Goal: Navigation & Orientation: Find specific page/section

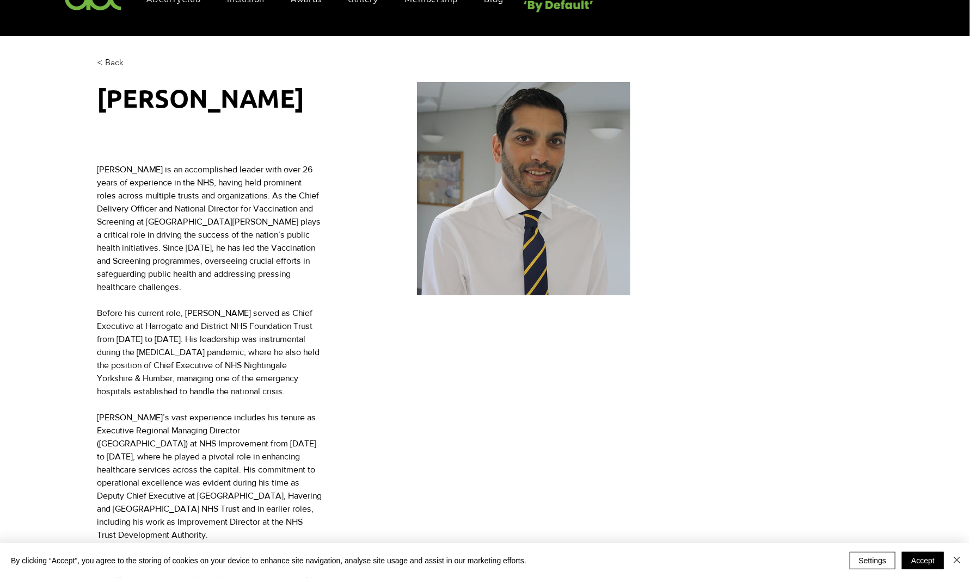
scroll to position [0, 156]
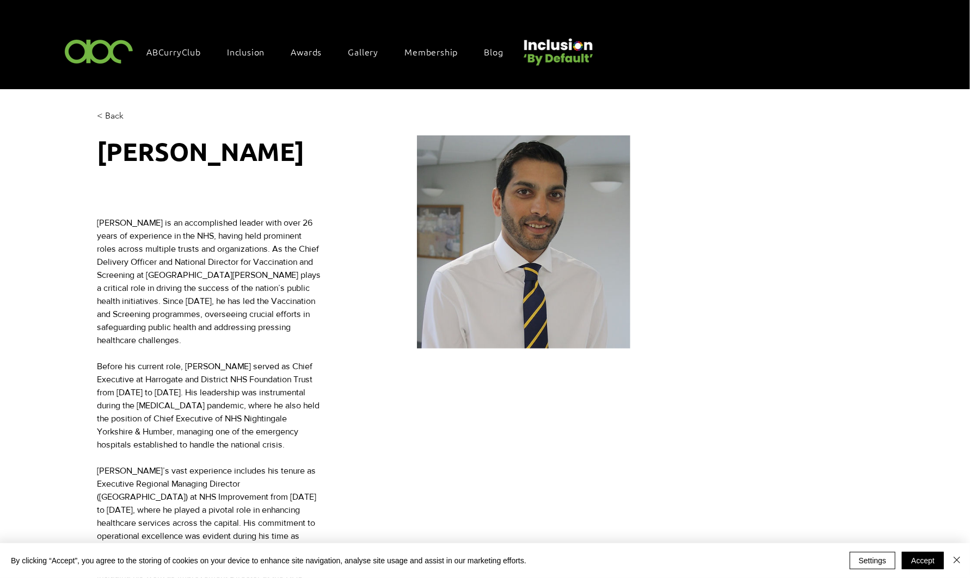
click at [85, 43] on img at bounding box center [98, 51] width 75 height 32
click at [176, 55] on span "ABCurryClub" at bounding box center [173, 52] width 54 height 12
click at [923, 559] on button "Accept" at bounding box center [923, 560] width 42 height 17
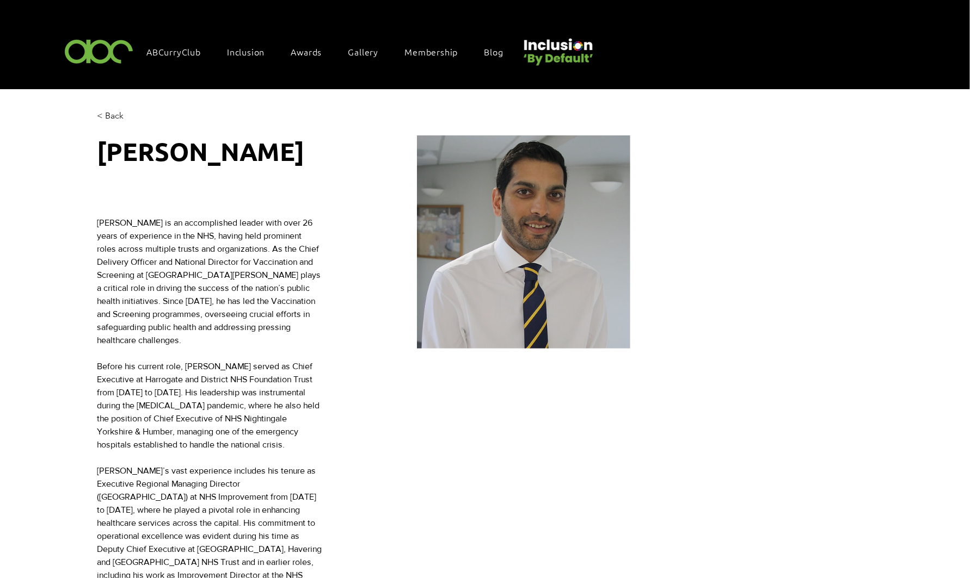
click at [172, 50] on span "ABCurryClub" at bounding box center [173, 52] width 54 height 12
click at [111, 110] on span "< Back" at bounding box center [110, 116] width 27 height 12
click at [168, 51] on span "ABCurryClub" at bounding box center [173, 52] width 54 height 12
click at [248, 58] on div "Inclusion" at bounding box center [250, 51] width 59 height 23
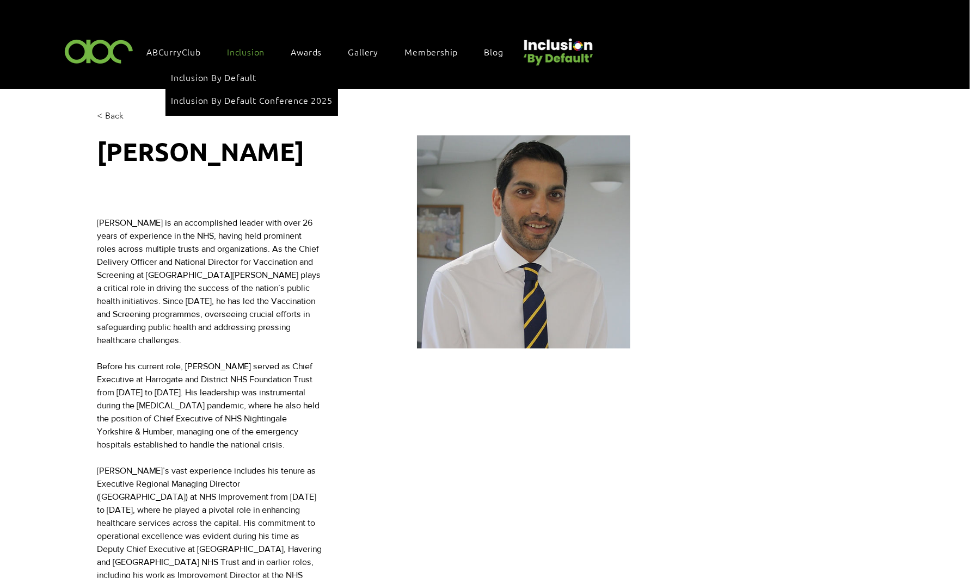
click at [178, 44] on link "ABCurryClub" at bounding box center [179, 51] width 76 height 23
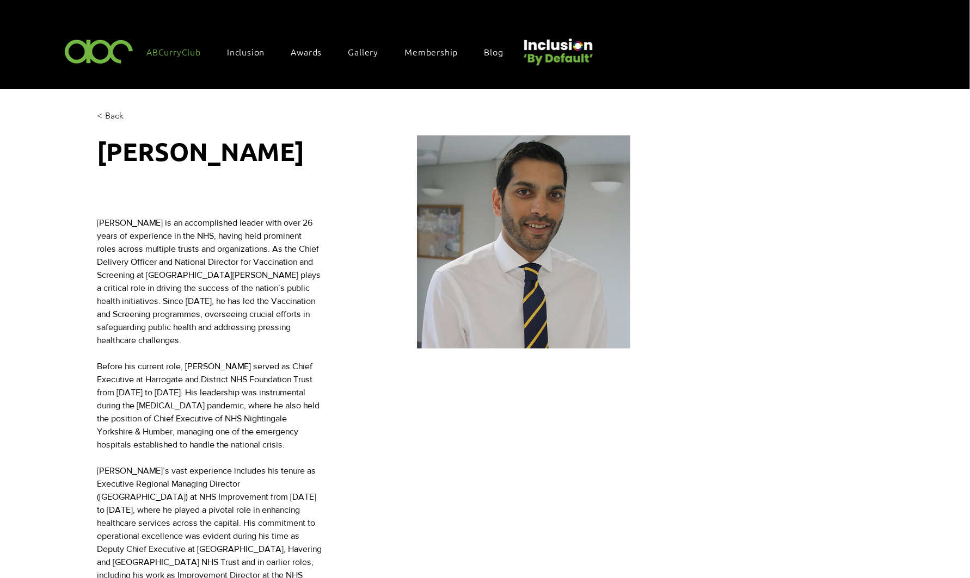
click at [101, 53] on img at bounding box center [98, 51] width 75 height 32
click at [244, 58] on div "Inclusion" at bounding box center [250, 51] width 59 height 23
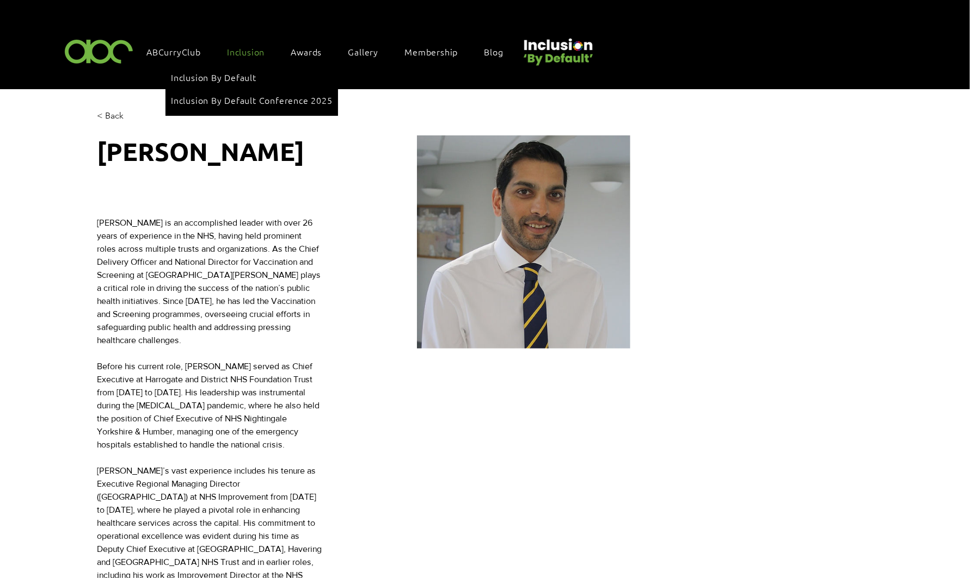
click at [433, 51] on span "Membership" at bounding box center [430, 52] width 53 height 12
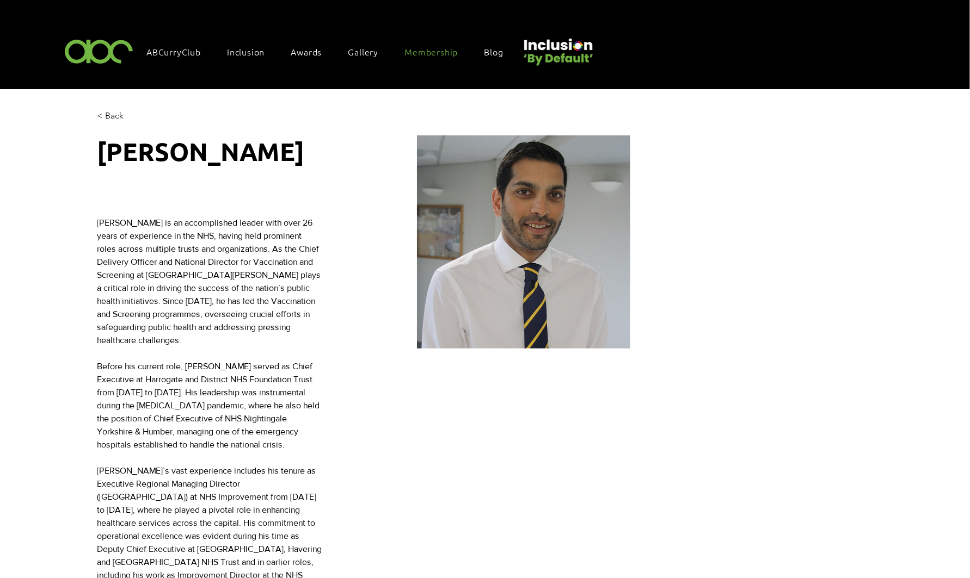
click at [426, 58] on link "Membership" at bounding box center [436, 51] width 75 height 23
click at [364, 53] on span "Gallery" at bounding box center [363, 52] width 30 height 12
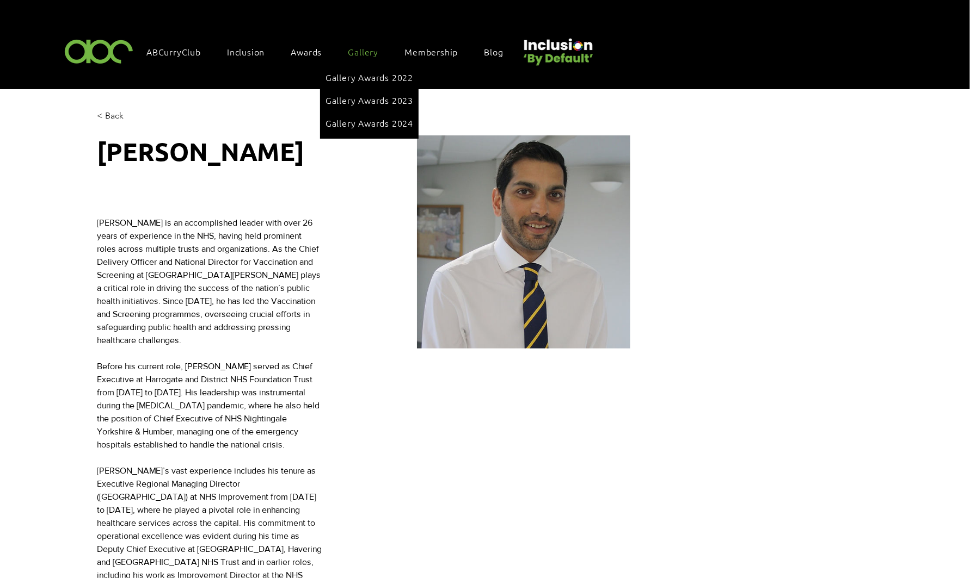
click at [248, 59] on div "Inclusion" at bounding box center [250, 51] width 59 height 23
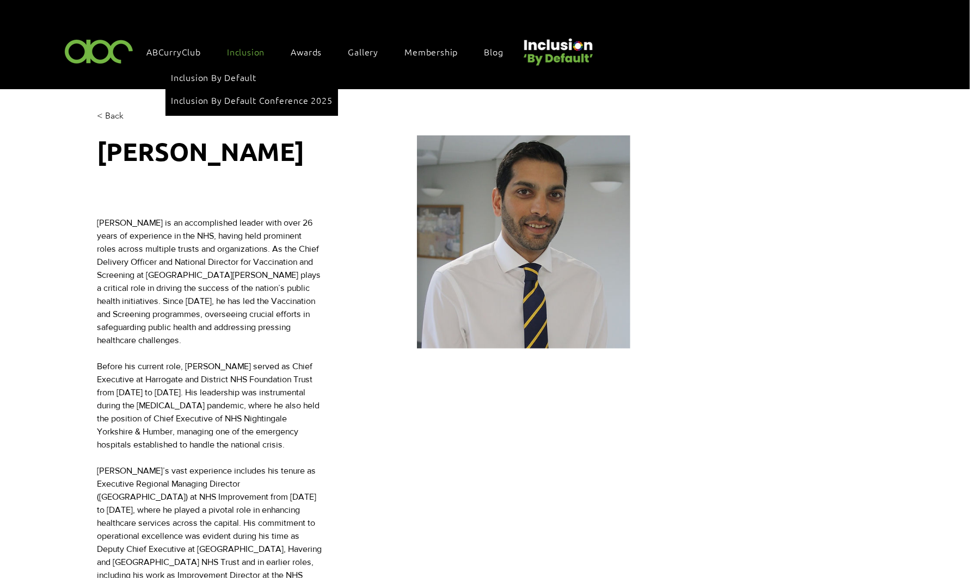
click at [279, 97] on span "Inclusion By Default Conference 2025" at bounding box center [252, 100] width 162 height 12
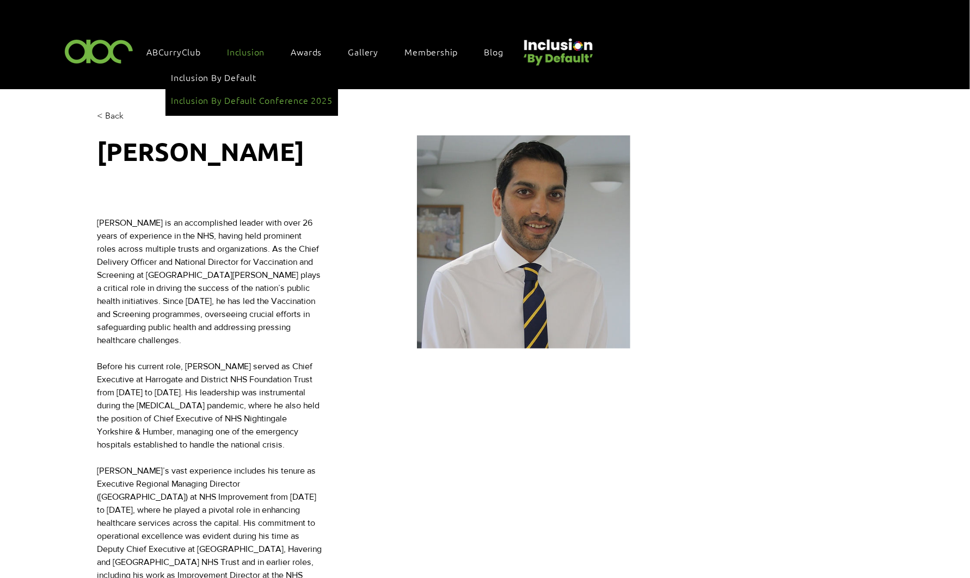
click at [239, 96] on span "Inclusion By Default Conference 2025" at bounding box center [252, 100] width 162 height 12
click at [233, 77] on span "Inclusion By Default" at bounding box center [213, 77] width 85 height 12
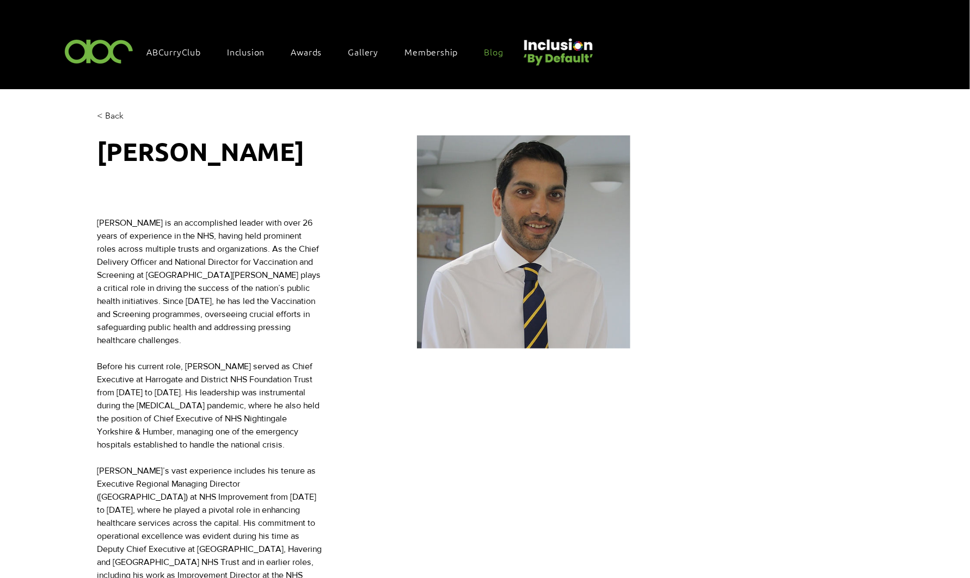
click at [498, 53] on span "Blog" at bounding box center [493, 52] width 19 height 12
